Goal: Task Accomplishment & Management: Use online tool/utility

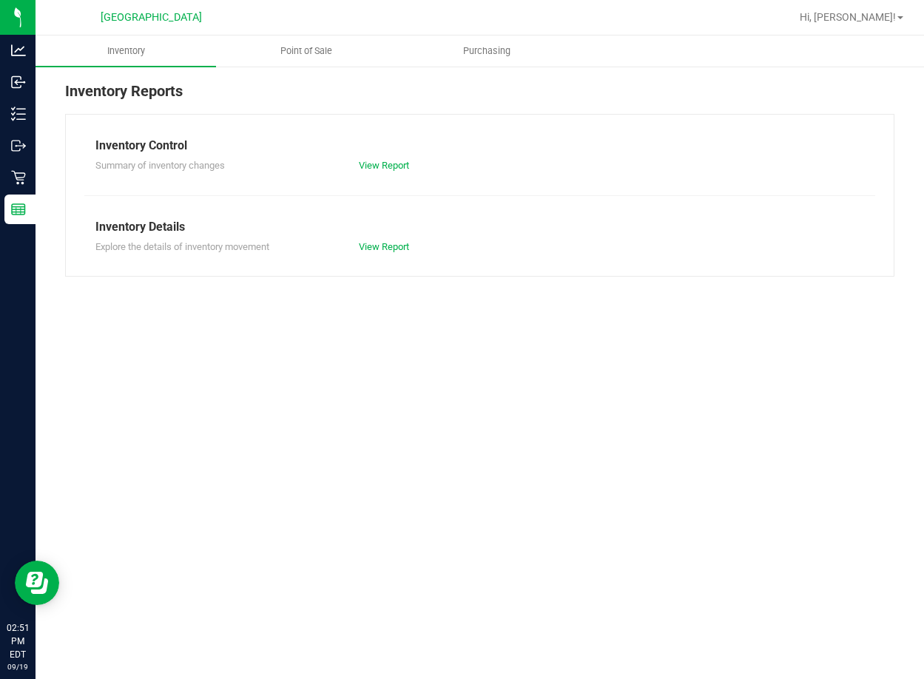
click at [294, 50] on span "Point of Sale" at bounding box center [306, 50] width 92 height 13
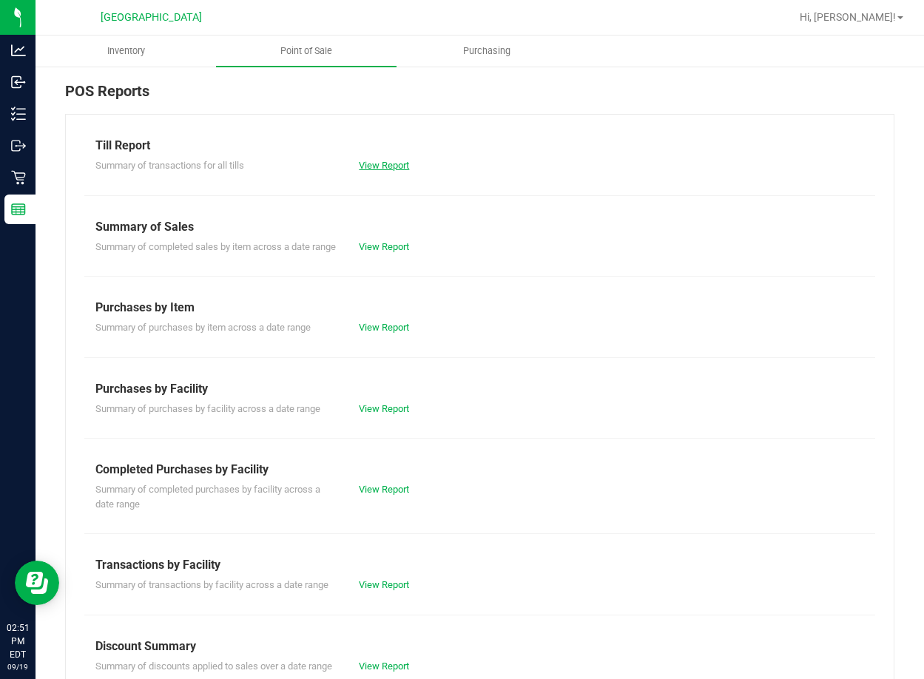
click at [367, 169] on link "View Report" at bounding box center [384, 165] width 50 height 11
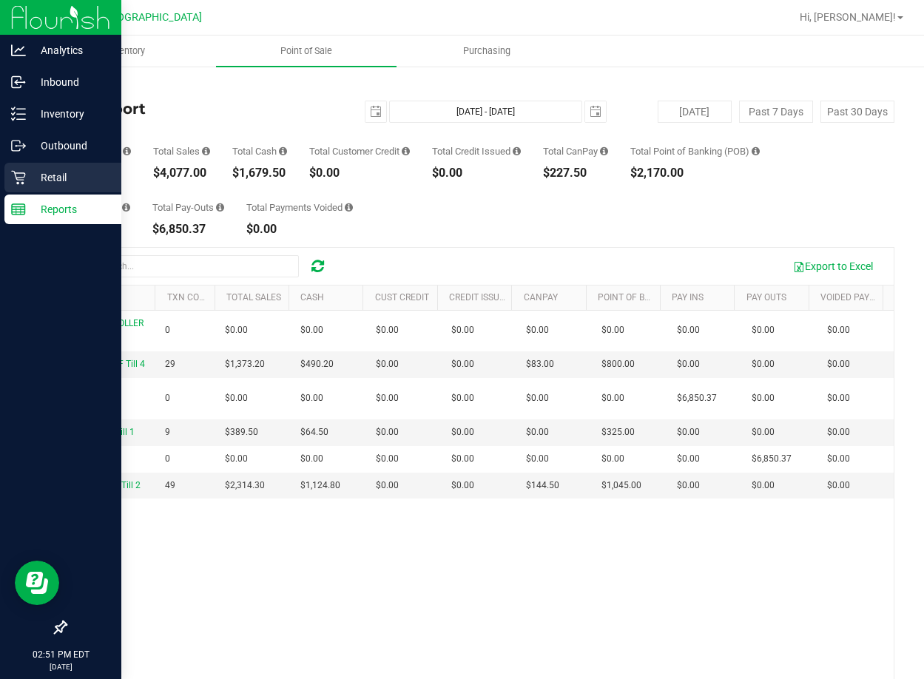
click at [21, 183] on icon at bounding box center [18, 178] width 14 height 14
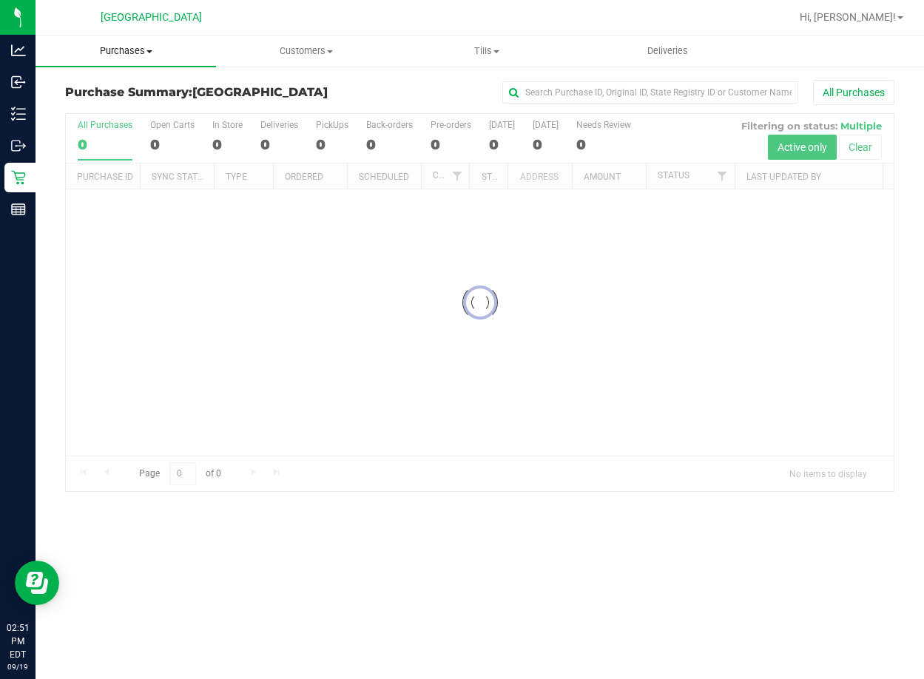
click at [143, 56] on span "Purchases" at bounding box center [125, 50] width 180 height 13
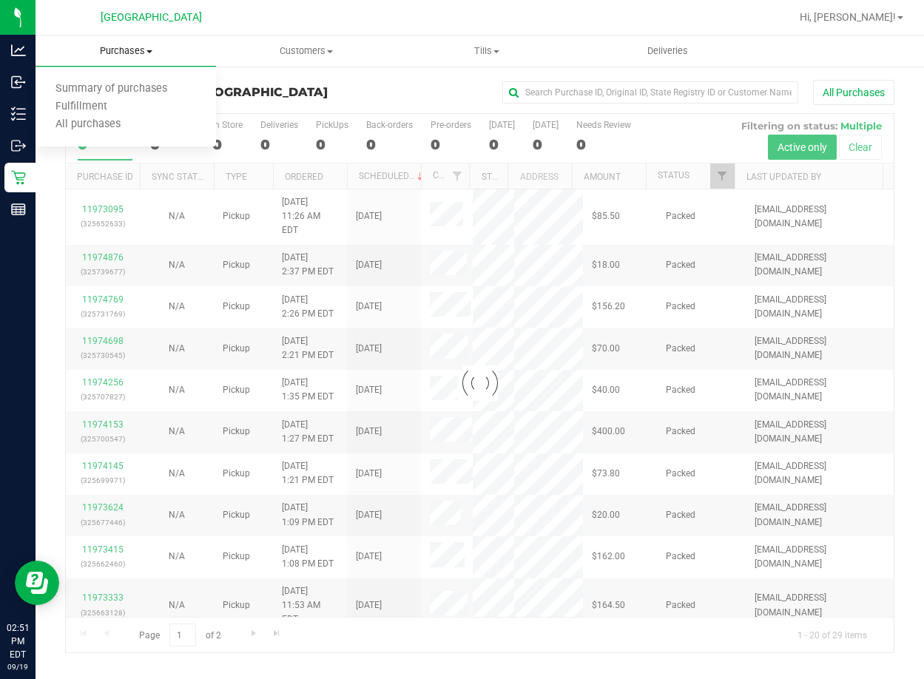
click at [81, 107] on span "Fulfillment" at bounding box center [81, 107] width 92 height 13
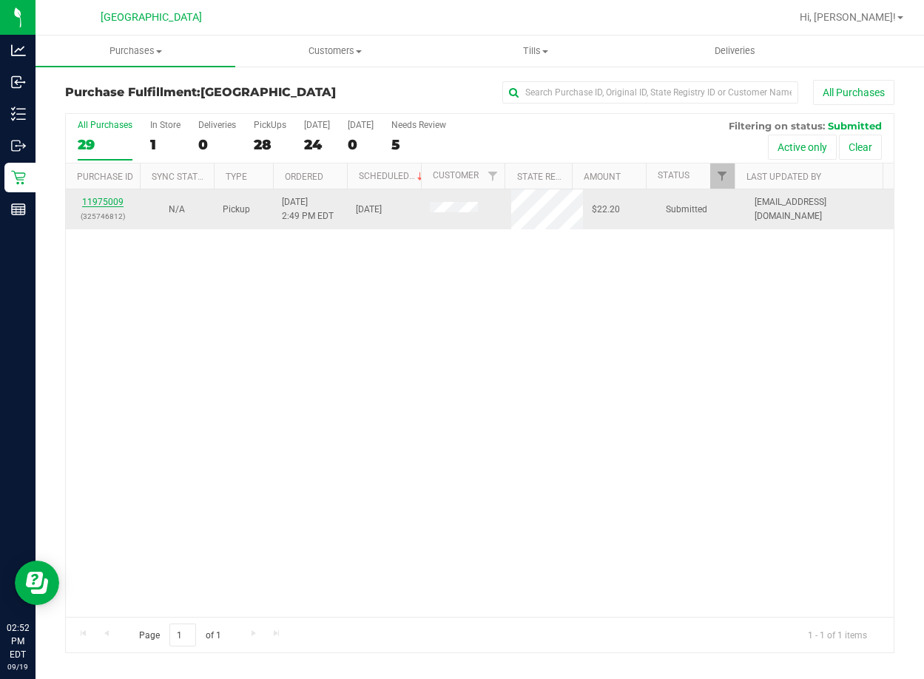
click at [101, 206] on link "11975009" at bounding box center [102, 202] width 41 height 10
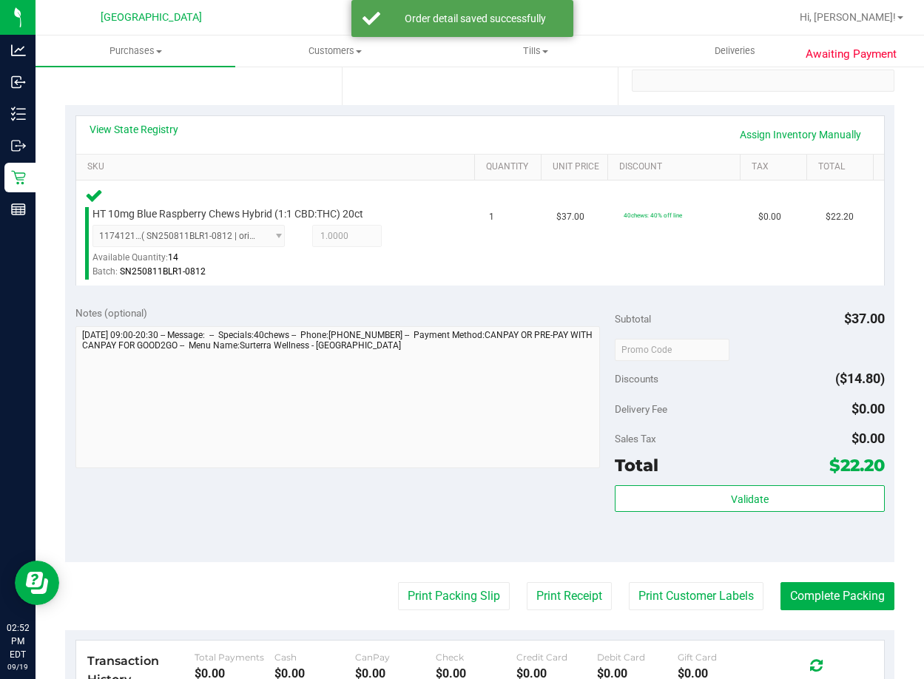
scroll to position [296, 0]
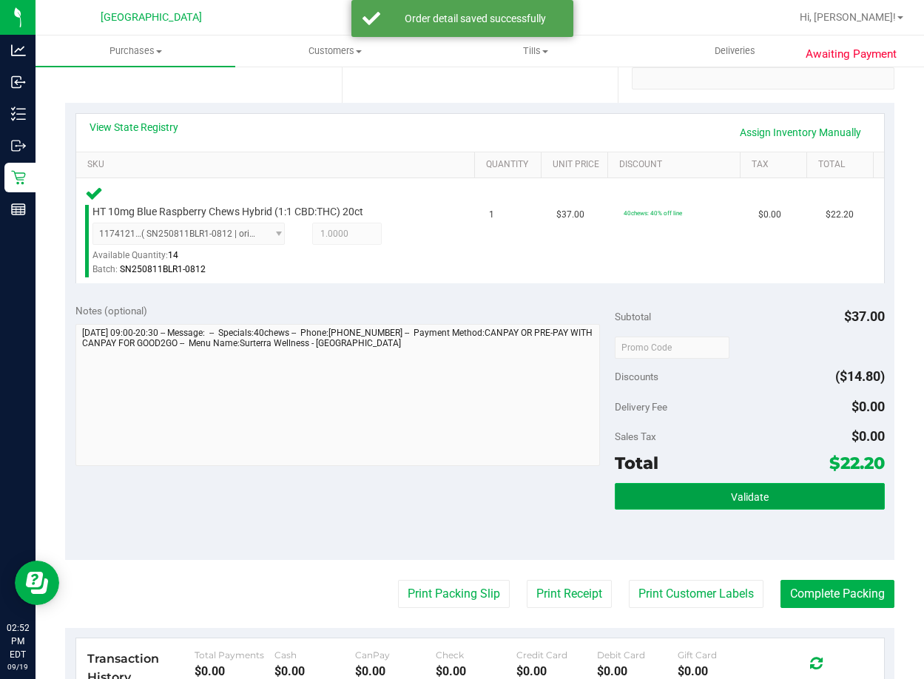
click at [636, 505] on button "Validate" at bounding box center [749, 496] width 270 height 27
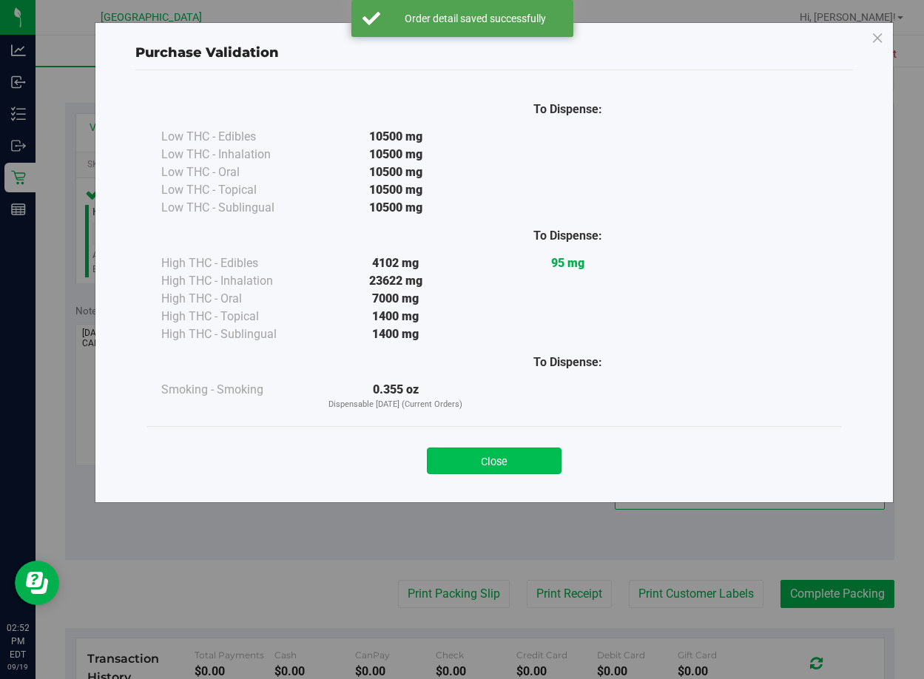
click at [477, 461] on button "Close" at bounding box center [494, 460] width 135 height 27
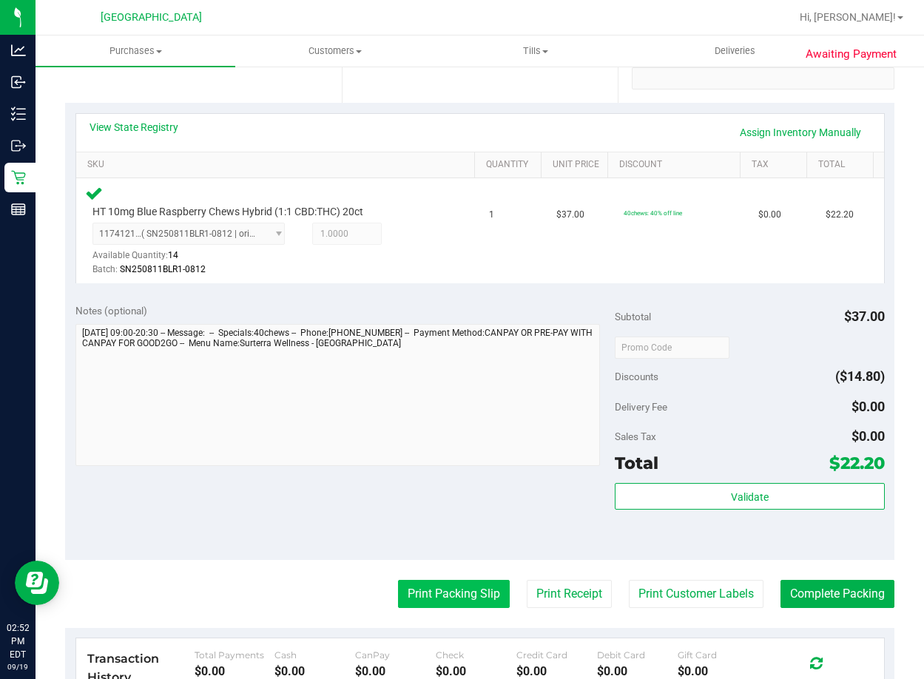
click at [453, 589] on button "Print Packing Slip" at bounding box center [454, 594] width 112 height 28
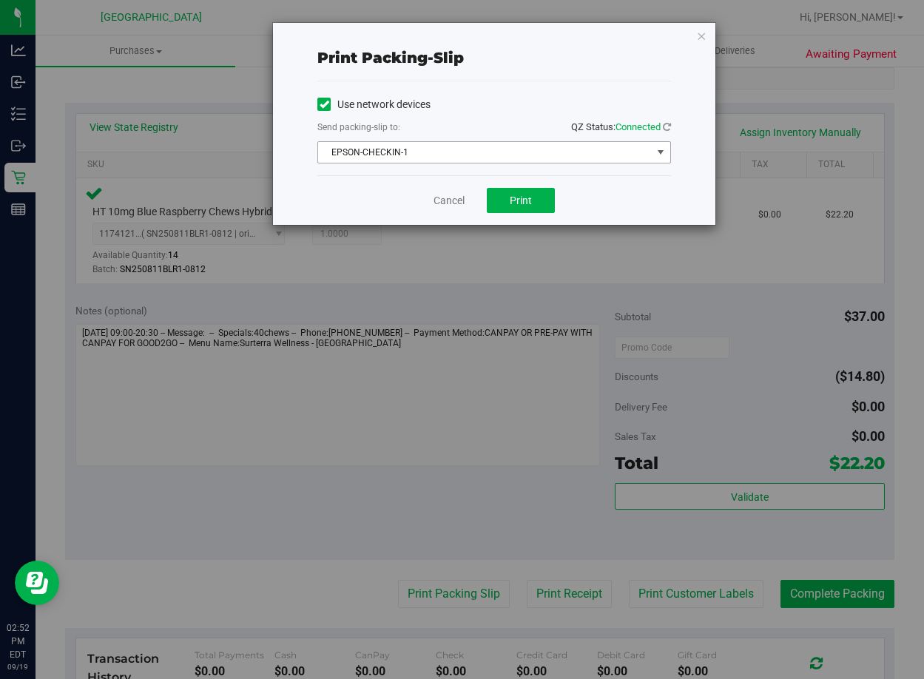
click at [504, 151] on span "EPSON-CHECKIN-1" at bounding box center [484, 152] width 333 height 21
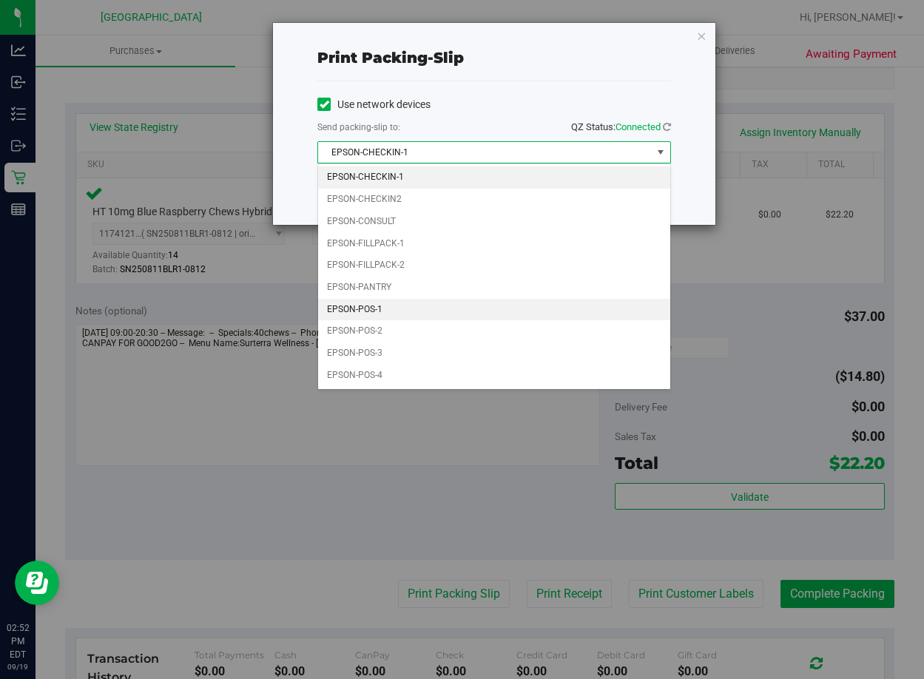
click at [419, 303] on li "EPSON-POS-1" at bounding box center [494, 310] width 352 height 22
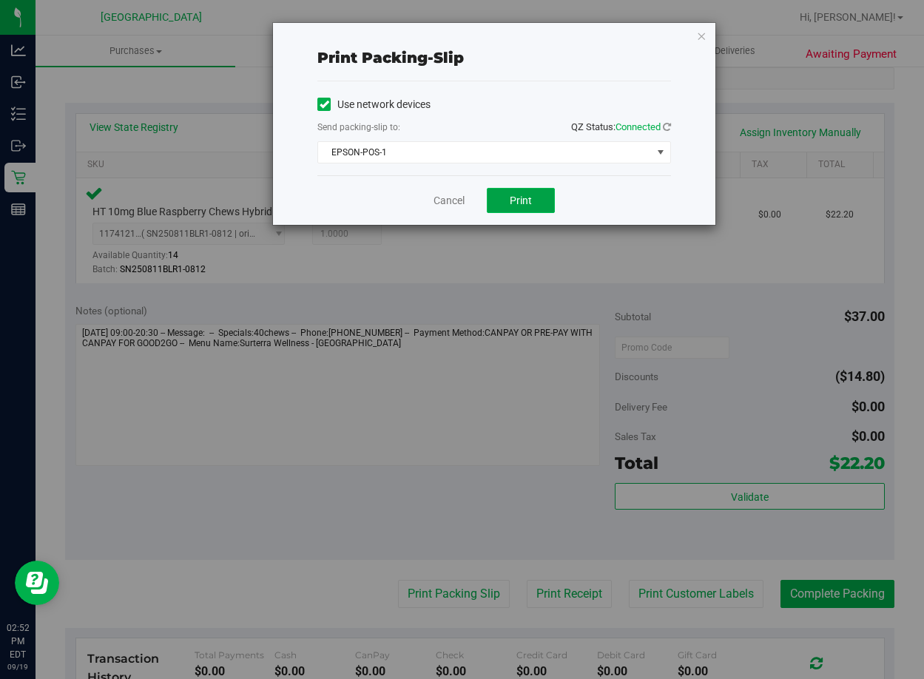
click at [533, 204] on button "Print" at bounding box center [521, 200] width 68 height 25
click at [702, 37] on icon "button" at bounding box center [701, 36] width 10 height 18
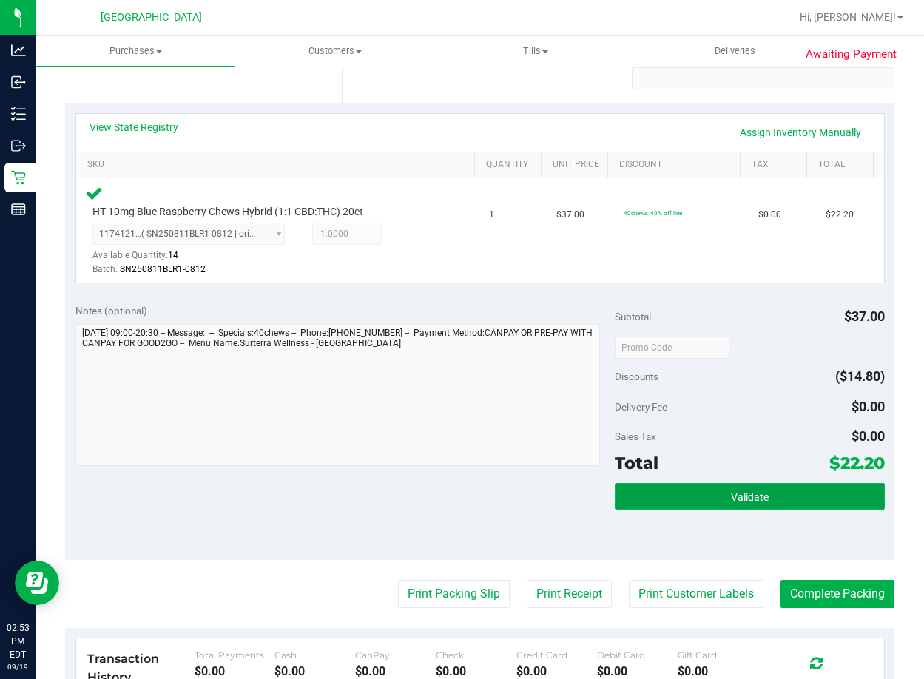
click at [787, 507] on button "Validate" at bounding box center [749, 496] width 270 height 27
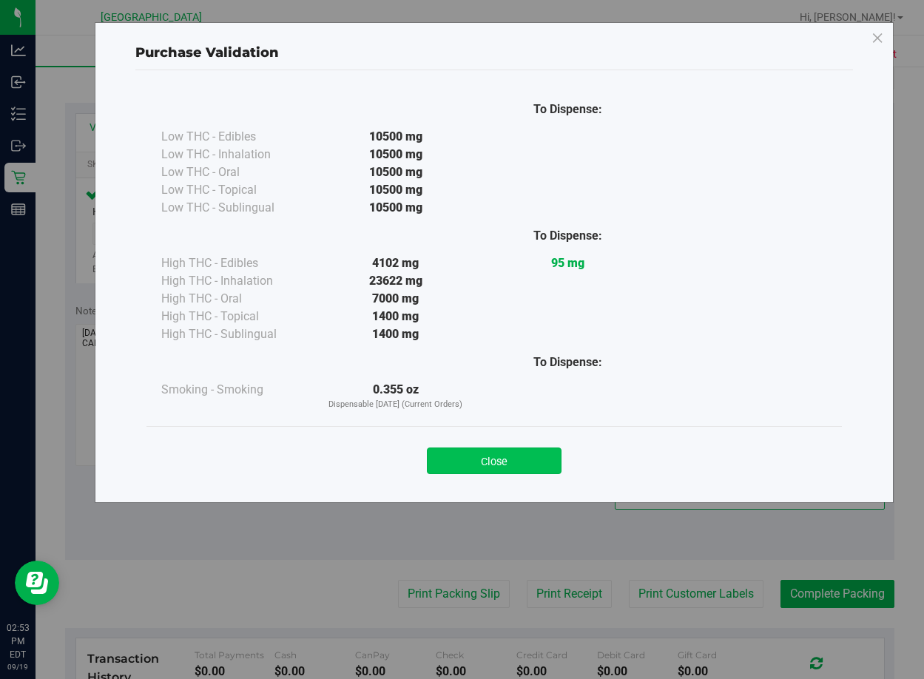
click at [506, 459] on button "Close" at bounding box center [494, 460] width 135 height 27
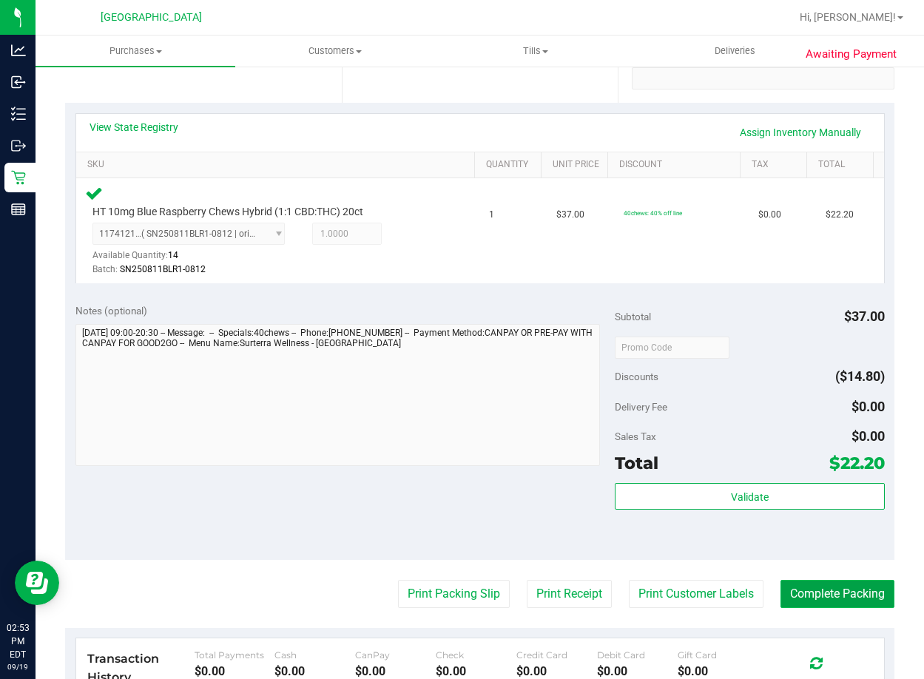
click at [815, 600] on button "Complete Packing" at bounding box center [837, 594] width 114 height 28
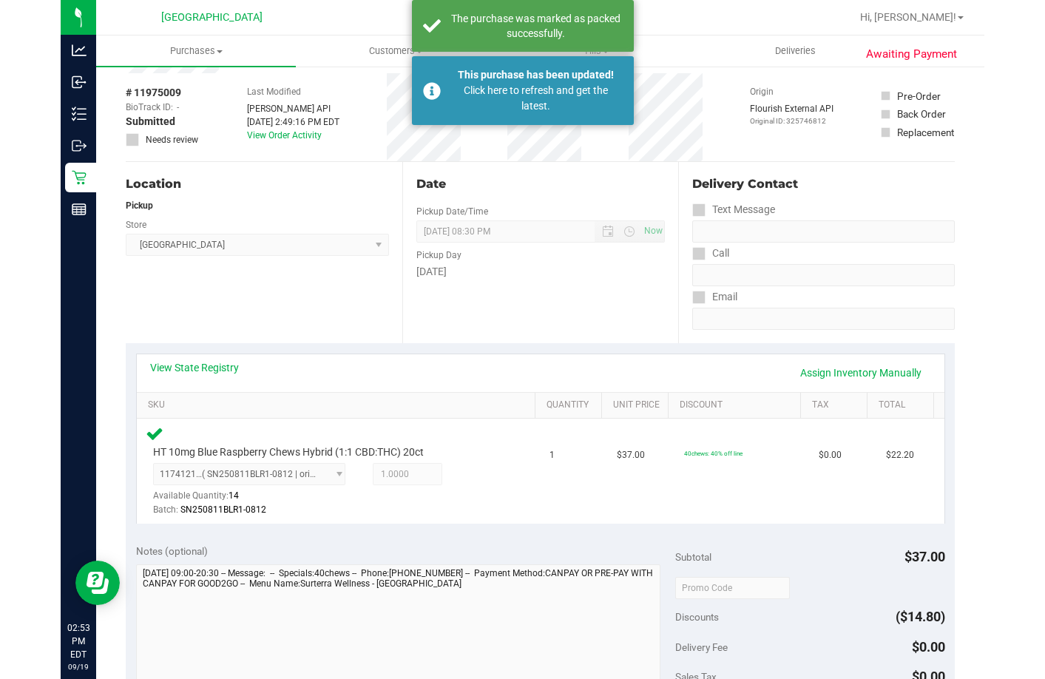
scroll to position [0, 0]
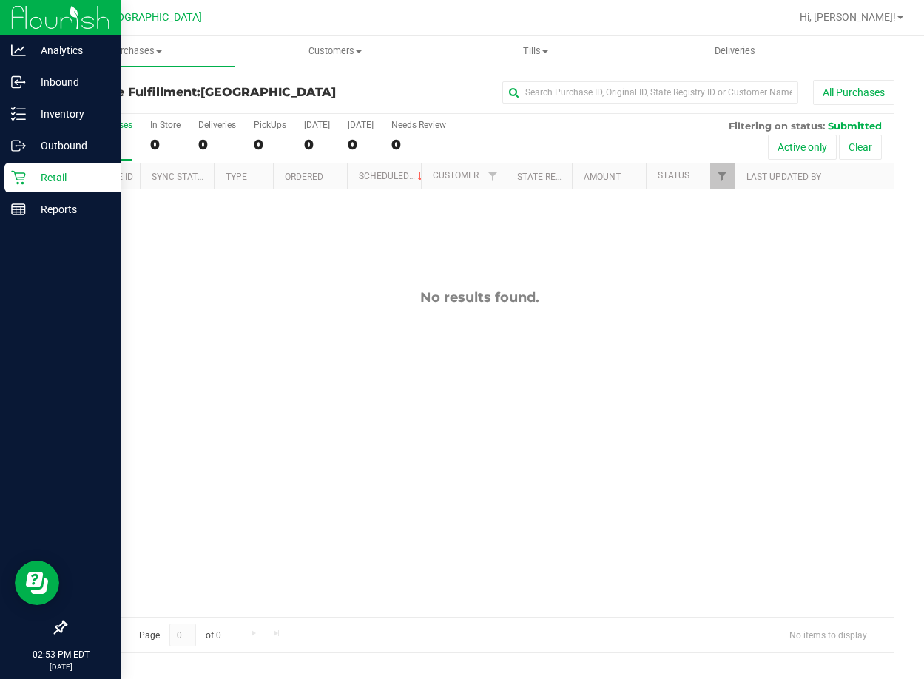
click at [2, 183] on link "Retail" at bounding box center [60, 179] width 121 height 32
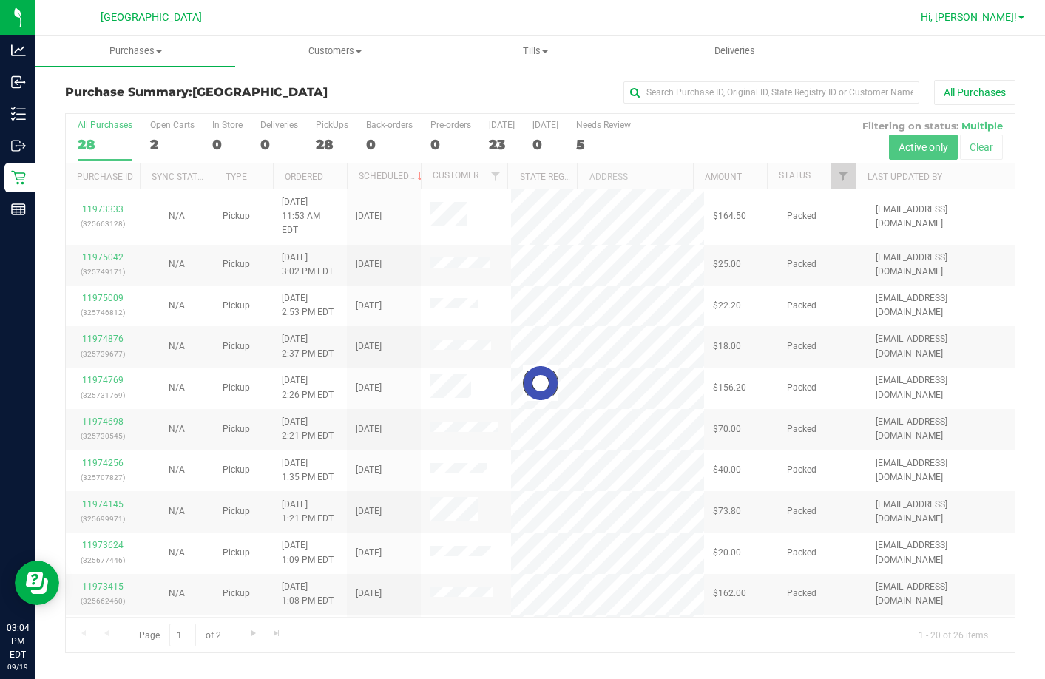
click at [923, 14] on link "Hi, [PERSON_NAME]!" at bounding box center [972, 18] width 115 height 16
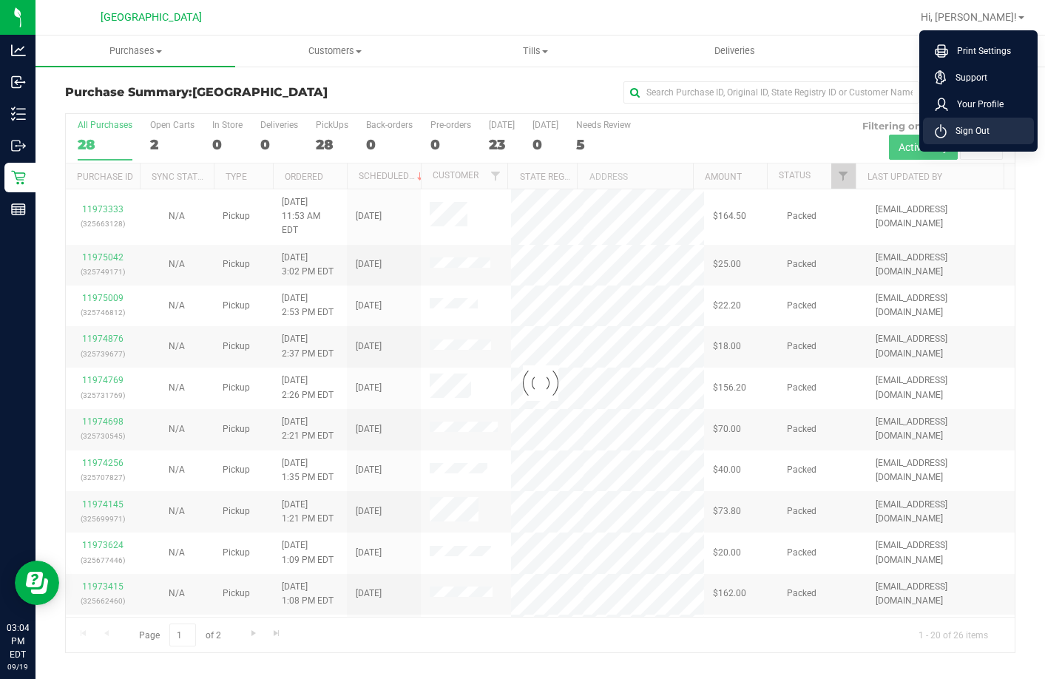
click at [923, 140] on li "Sign Out" at bounding box center [978, 131] width 111 height 27
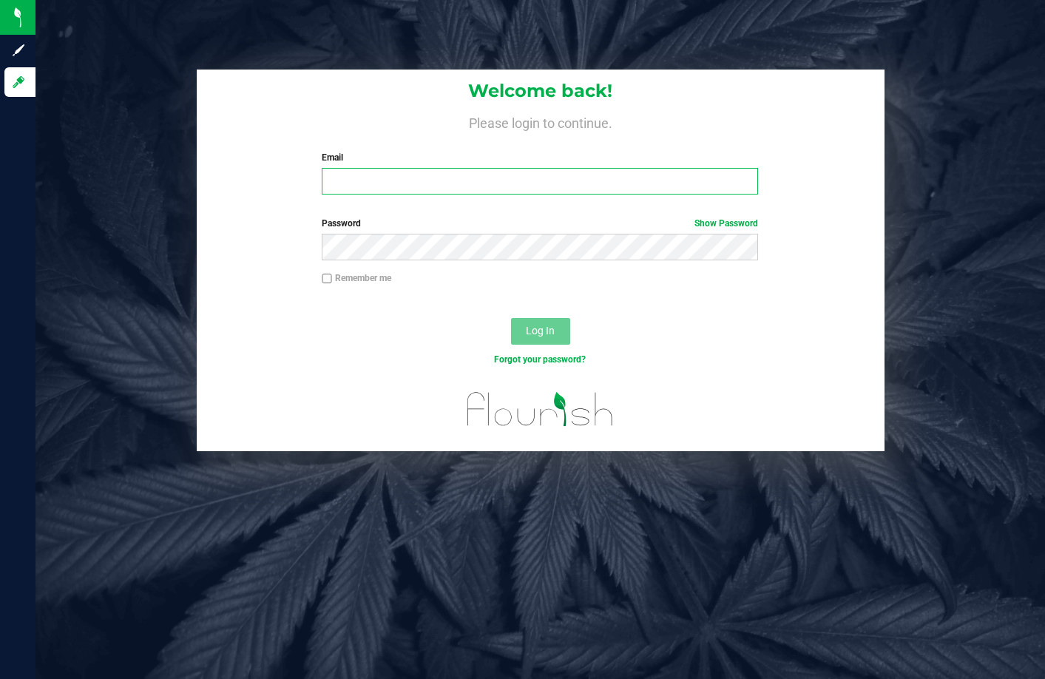
click at [509, 186] on input "Email" at bounding box center [540, 181] width 436 height 27
type input "[EMAIL_ADDRESS][DOMAIN_NAME]"
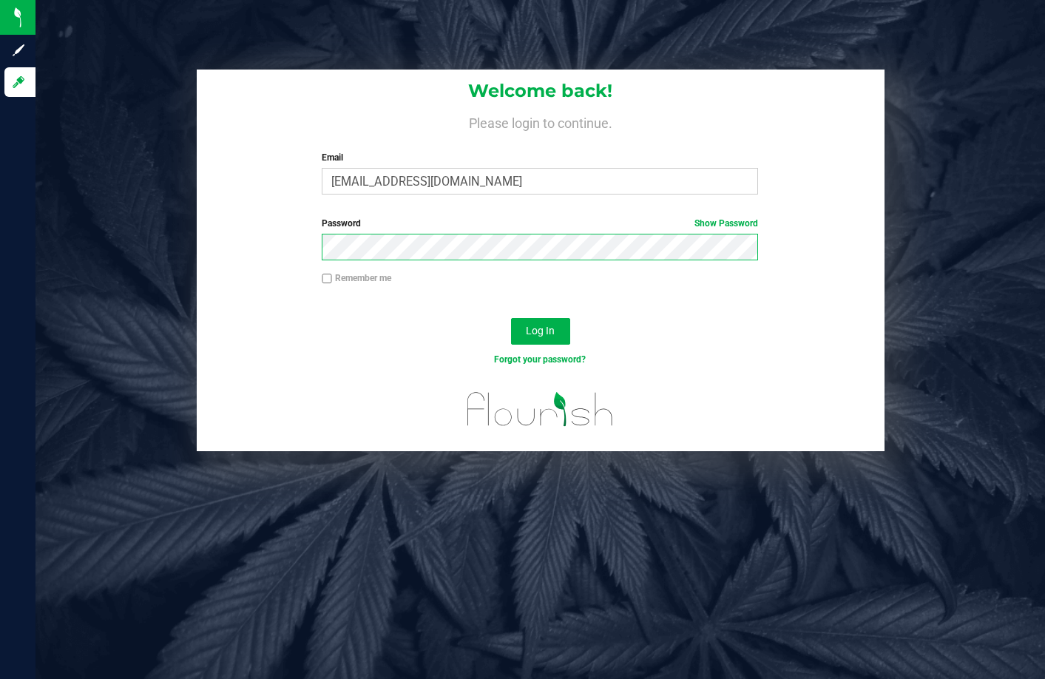
click at [511, 318] on button "Log In" at bounding box center [540, 331] width 59 height 27
